Goal: Task Accomplishment & Management: Manage account settings

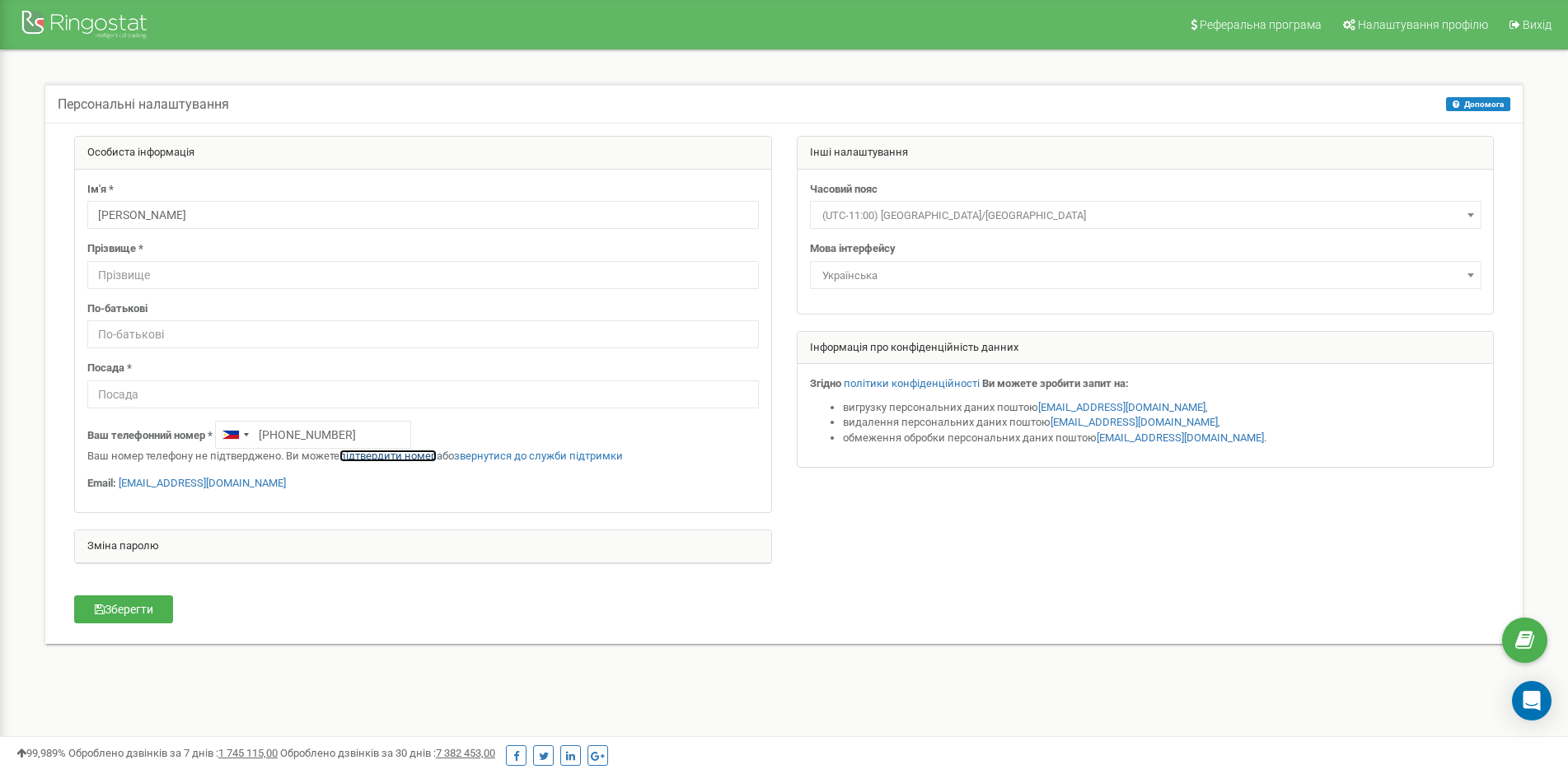
click at [408, 454] on link "підтвердити номер" at bounding box center [388, 456] width 97 height 12
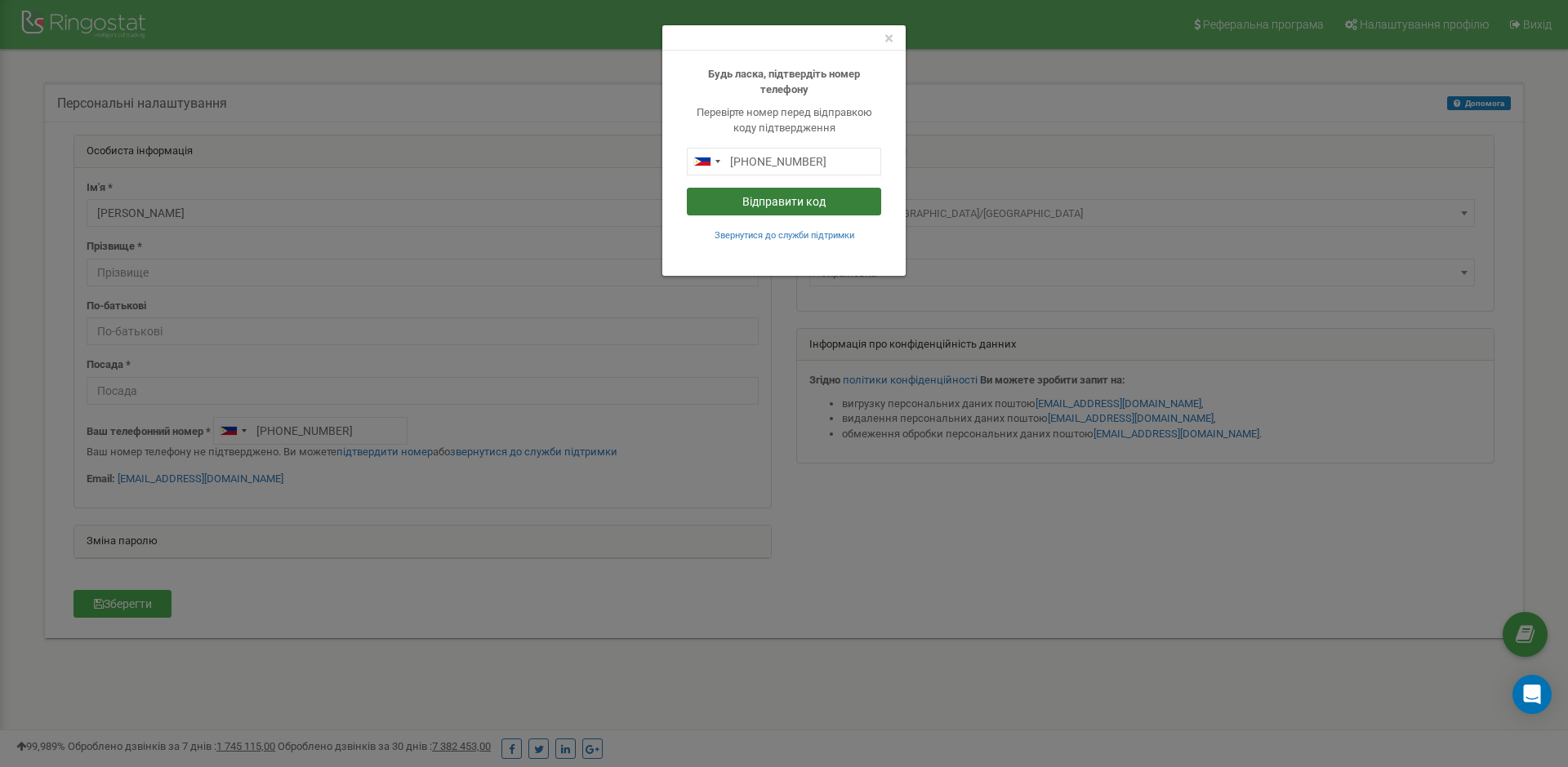
click at [781, 206] on button "Відправити код" at bounding box center [784, 201] width 195 height 28
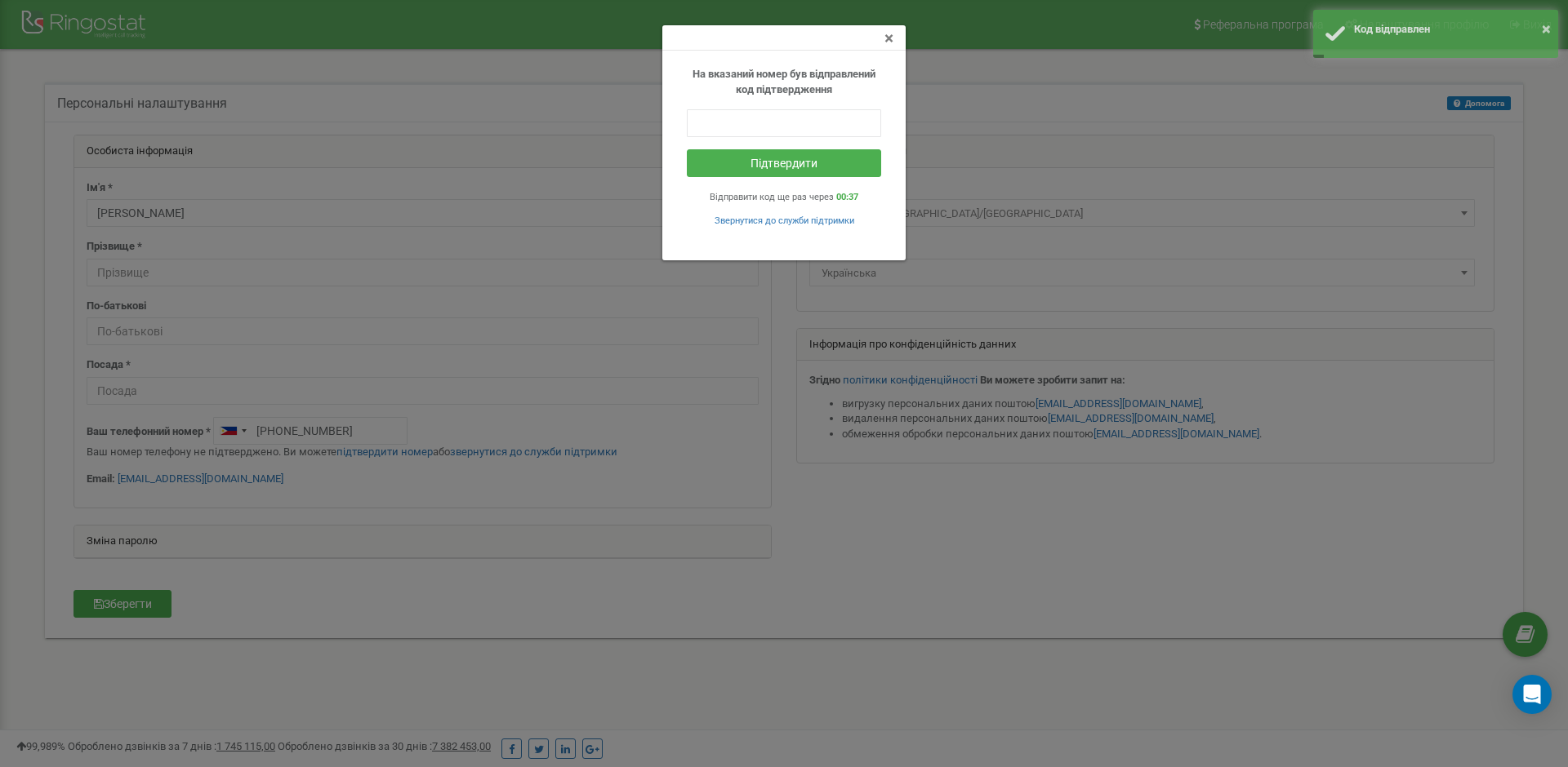
click at [890, 41] on span "×" at bounding box center [889, 38] width 9 height 19
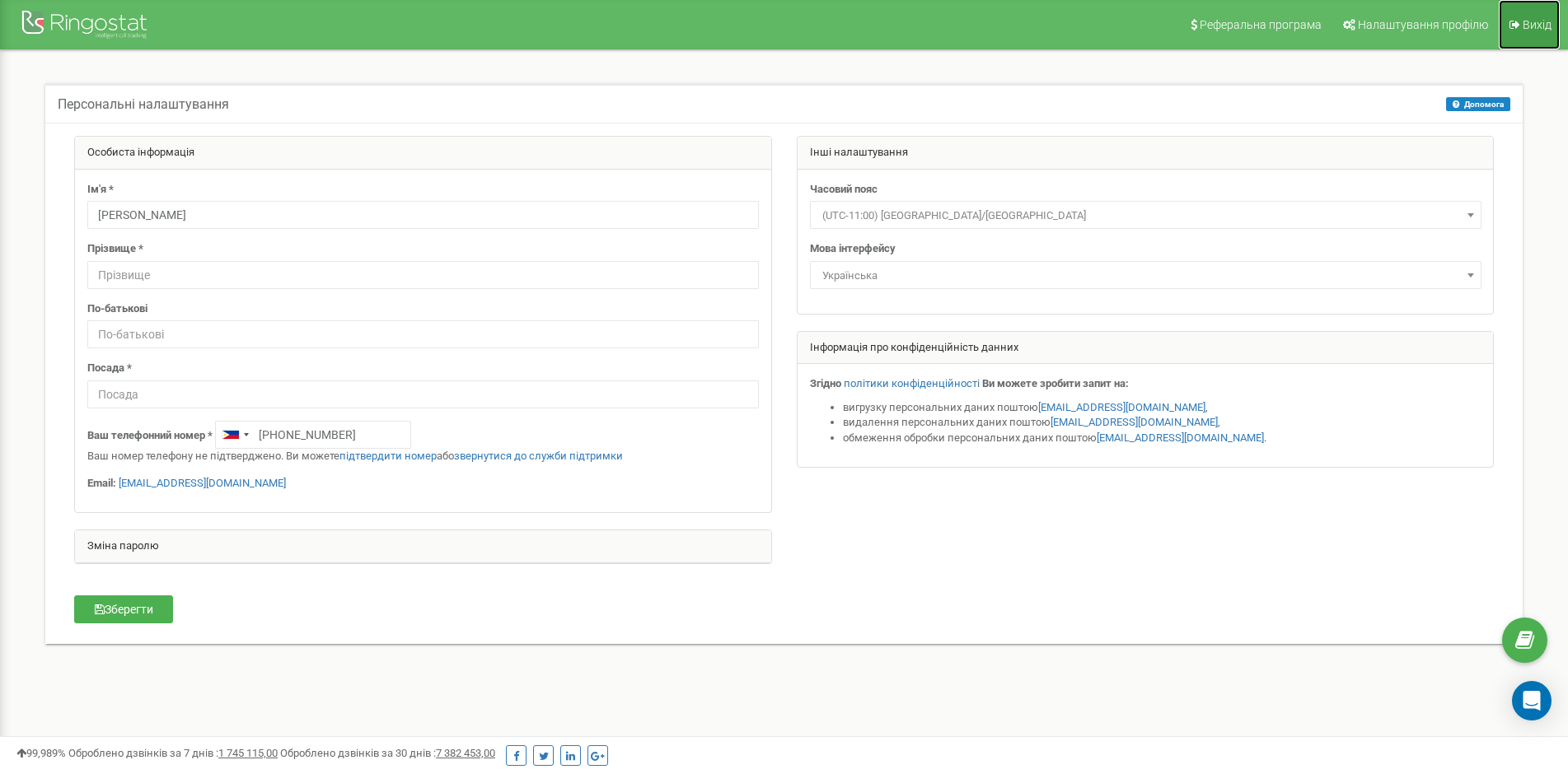
click at [1531, 23] on span "Вихід" at bounding box center [1537, 24] width 29 height 13
